Goal: Find specific page/section: Find specific page/section

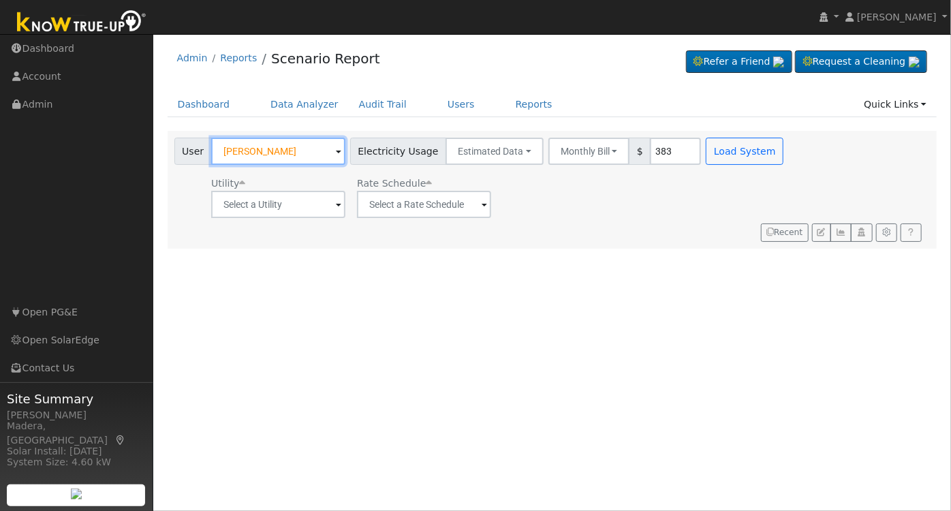
click at [311, 144] on input "Kevin Chisdale" at bounding box center [278, 151] width 134 height 27
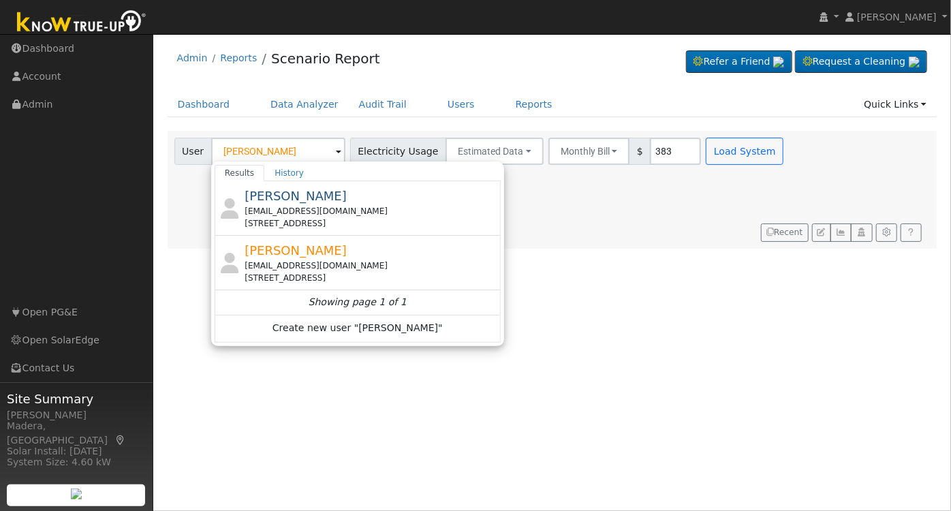
click at [332, 255] on span "[PERSON_NAME]" at bounding box center [296, 250] width 102 height 14
type input "[PERSON_NAME]"
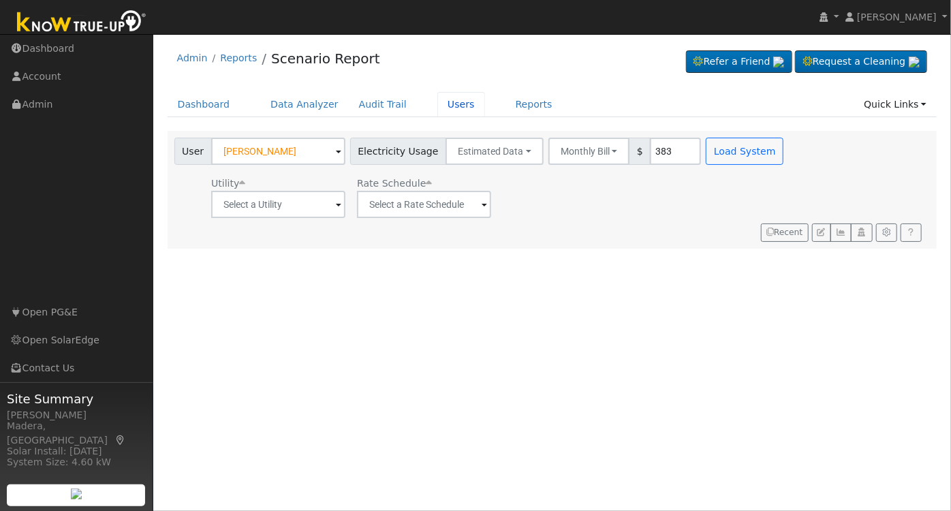
click at [450, 97] on link "Users" at bounding box center [461, 104] width 48 height 25
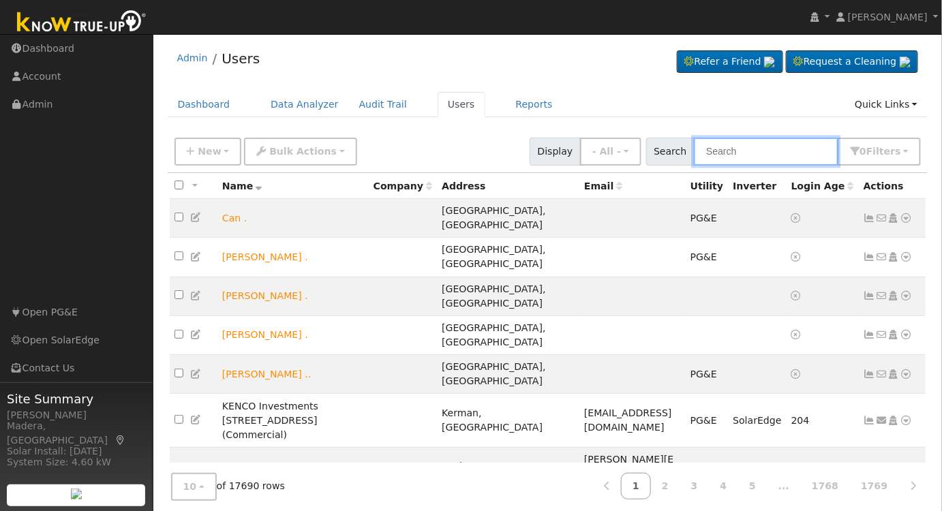
click at [739, 146] on input "text" at bounding box center [766, 152] width 144 height 28
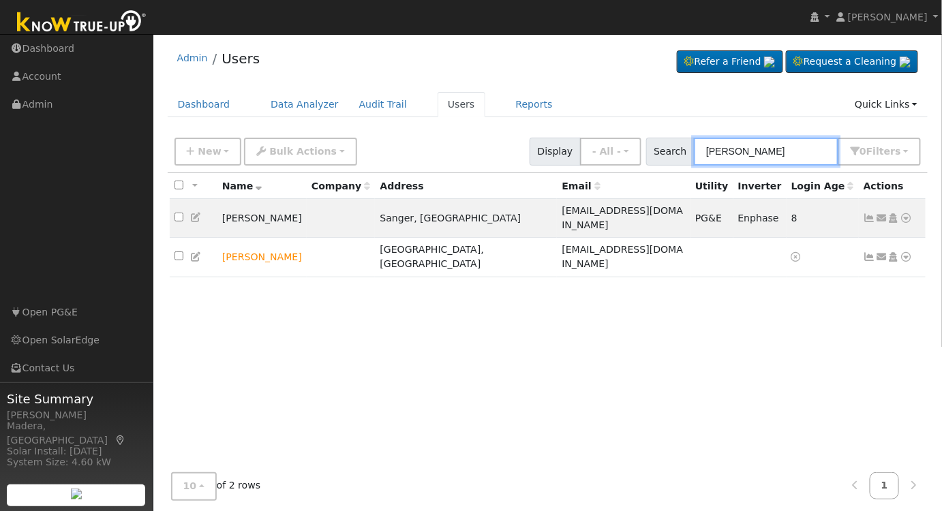
type input "[PERSON_NAME]"
click at [897, 252] on icon at bounding box center [893, 257] width 12 height 10
